Goal: Information Seeking & Learning: Learn about a topic

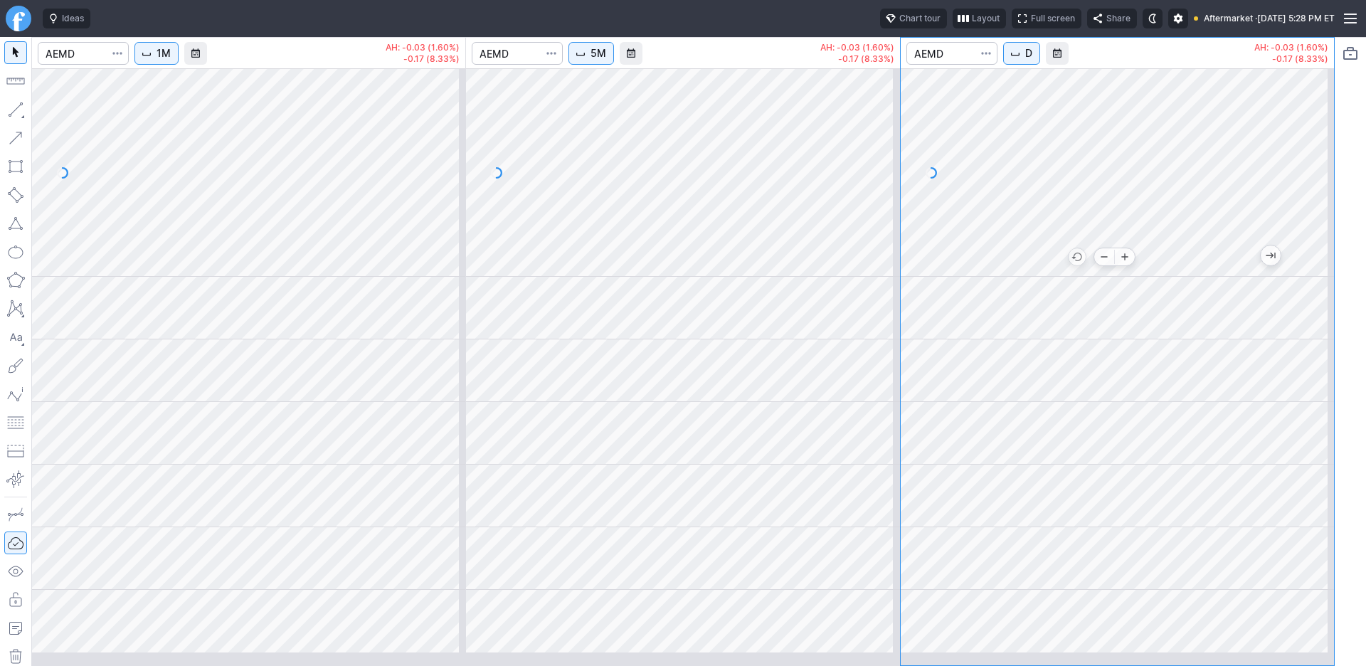
drag, startPoint x: 1060, startPoint y: 289, endPoint x: 1014, endPoint y: 290, distance: 46.3
click at [1014, 271] on div at bounding box center [1114, 264] width 379 height 14
click at [1068, 267] on div at bounding box center [1077, 257] width 18 height 19
